Goal: Task Accomplishment & Management: Use online tool/utility

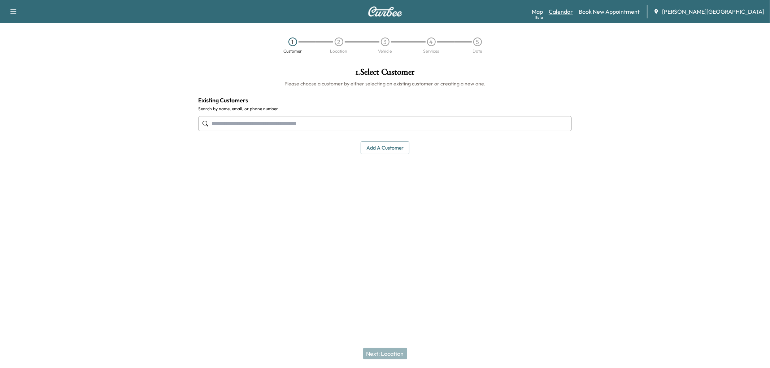
click at [573, 16] on link "Calendar" at bounding box center [560, 11] width 24 height 9
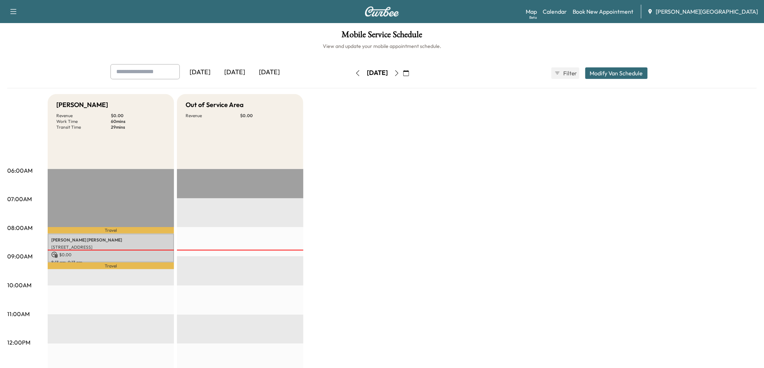
click at [245, 81] on div "[DATE]" at bounding box center [234, 72] width 35 height 17
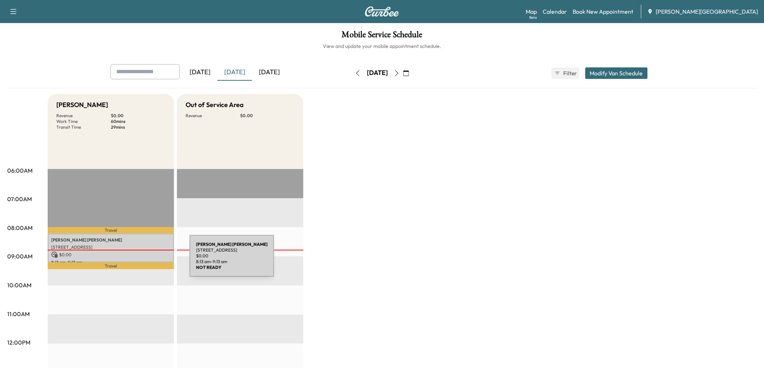
click at [135, 243] on p "[PERSON_NAME]" at bounding box center [110, 240] width 119 height 6
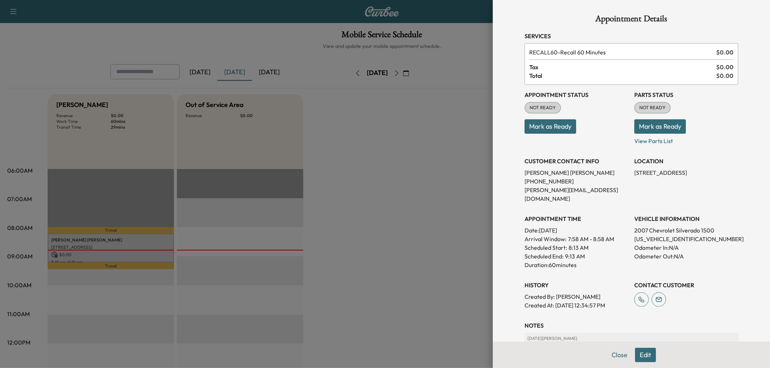
drag, startPoint x: 568, startPoint y: 159, endPoint x: 585, endPoint y: 178, distance: 25.3
click at [569, 134] on button "Mark as Ready" at bounding box center [550, 126] width 52 height 14
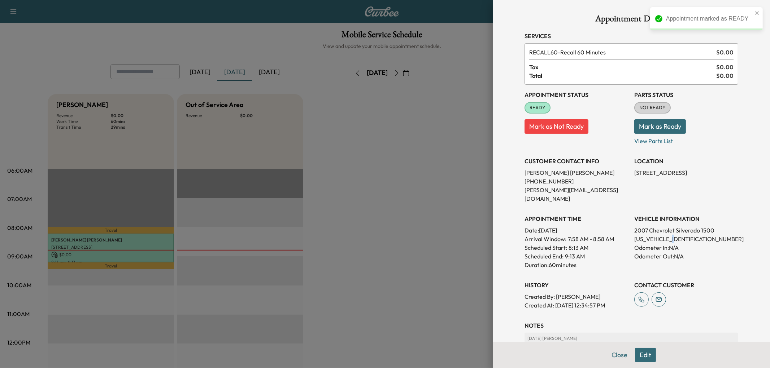
click at [677, 244] on p "[US_VEHICLE_IDENTIFICATION_NUMBER]" at bounding box center [686, 239] width 104 height 9
drag, startPoint x: 672, startPoint y: 284, endPoint x: 696, endPoint y: 283, distance: 23.5
click at [696, 244] on p "[US_VEHICLE_IDENTIFICATION_NUMBER]" at bounding box center [686, 239] width 104 height 9
copy p "526356"
click at [647, 244] on p "[US_VEHICLE_IDENTIFICATION_NUMBER]" at bounding box center [686, 239] width 104 height 9
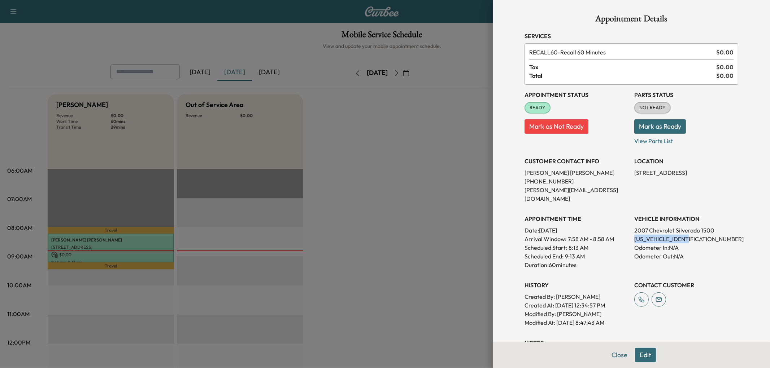
click at [647, 244] on p "[US_VEHICLE_IDENTIFICATION_NUMBER]" at bounding box center [686, 239] width 104 height 9
copy p "[US_VEHICLE_IDENTIFICATION_NUMBER]"
click at [406, 219] on div at bounding box center [385, 184] width 770 height 368
